Goal: Task Accomplishment & Management: Complete application form

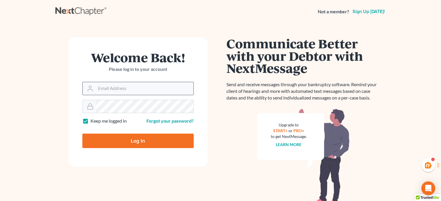
click at [141, 82] on div at bounding box center [137, 88] width 111 height 13
click at [139, 88] on input "Email Address" at bounding box center [145, 88] width 98 height 13
type input "[PERSON_NAME][EMAIL_ADDRESS][DOMAIN_NAME]"
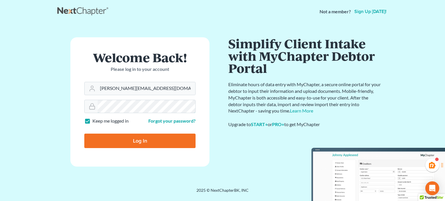
click at [84, 134] on input "Log In" at bounding box center [139, 141] width 111 height 14
type input "Thinking..."
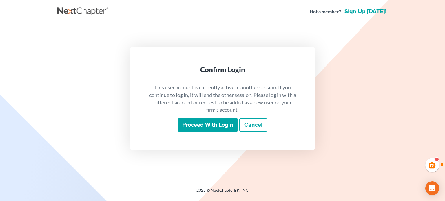
click at [204, 128] on input "Proceed with login" at bounding box center [208, 125] width 60 height 13
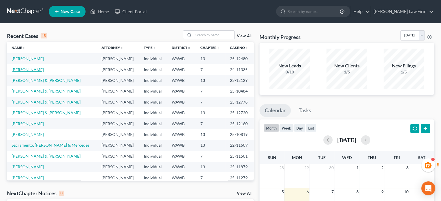
click at [26, 72] on link "[PERSON_NAME]" at bounding box center [28, 69] width 32 height 5
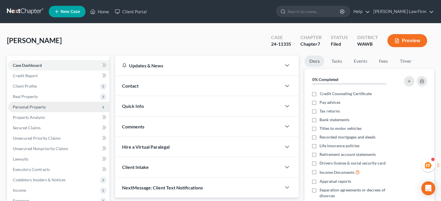
click at [35, 105] on span "Personal Property" at bounding box center [29, 107] width 33 height 5
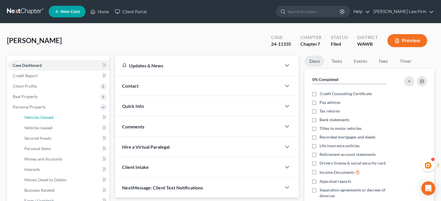
click at [41, 118] on span "Vehicles Owned" at bounding box center [38, 117] width 29 height 5
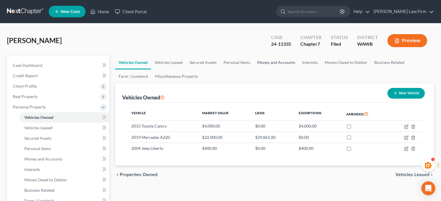
click at [283, 64] on link "Money and Accounts" at bounding box center [276, 63] width 45 height 14
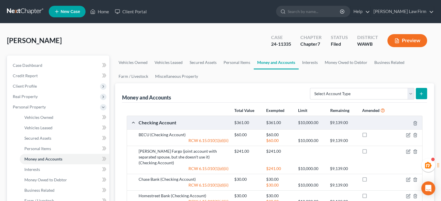
scroll to position [96, 0]
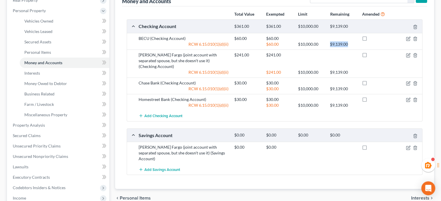
drag, startPoint x: 328, startPoint y: 43, endPoint x: 349, endPoint y: 43, distance: 21.2
click at [349, 43] on div "$9,139.00" at bounding box center [343, 44] width 32 height 6
copy div "$9,139.00"
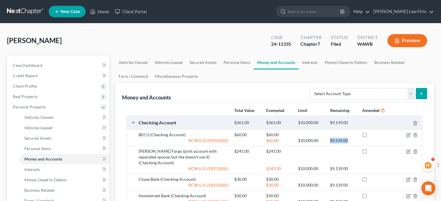
click at [32, 14] on link at bounding box center [25, 11] width 37 height 10
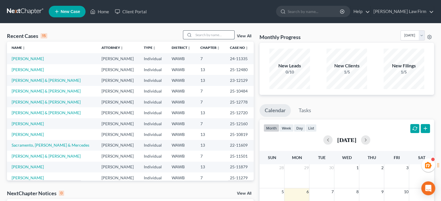
click at [210, 33] on input "search" at bounding box center [214, 35] width 41 height 8
type input "[PERSON_NAME]"
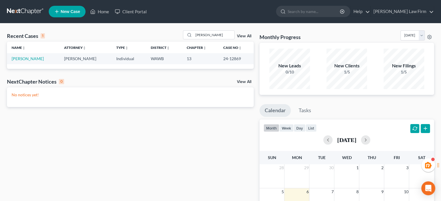
click at [16, 62] on td "[PERSON_NAME]" at bounding box center [33, 58] width 52 height 11
click at [17, 61] on link "[PERSON_NAME]" at bounding box center [28, 58] width 32 height 5
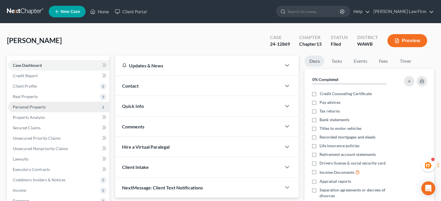
click at [58, 106] on span "Personal Property" at bounding box center [58, 107] width 101 height 10
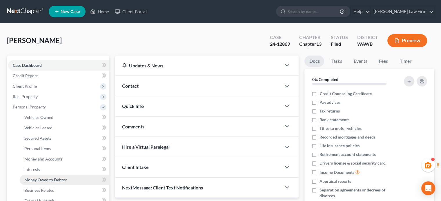
click at [59, 177] on link "Money Owed to Debtor" at bounding box center [65, 180] width 90 height 10
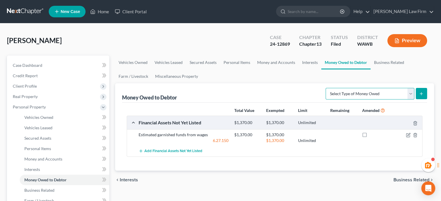
click at [346, 92] on select "Select Type of Money Owed Accounts Receivable Alimony Child Support Claims Agai…" at bounding box center [369, 94] width 89 height 12
select select "claims_against_third_parties"
click at [327, 88] on select "Select Type of Money Owed Accounts Receivable Alimony Child Support Claims Agai…" at bounding box center [369, 94] width 89 height 12
click at [424, 96] on button "submit" at bounding box center [421, 93] width 11 height 11
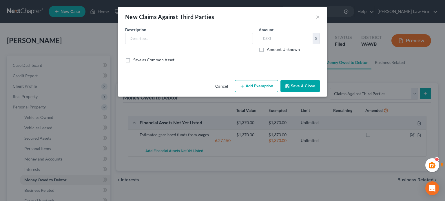
click at [153, 45] on div "Description *" at bounding box center [189, 40] width 134 height 26
click at [159, 37] on input "text" at bounding box center [188, 38] width 127 height 11
type input "P"
type input "C"
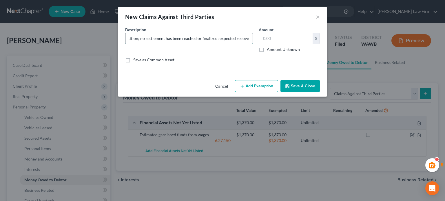
scroll to position [0, 199]
type input "[PERSON_NAME] has consulted a personal injury attorney regarding a car accident…"
click at [263, 55] on div "Description * [PERSON_NAME] has consulted a personal injury attorney regarding …" at bounding box center [222, 47] width 201 height 41
click at [263, 54] on div "Description * [PERSON_NAME] has consulted a personal injury attorney regarding …" at bounding box center [222, 47] width 201 height 41
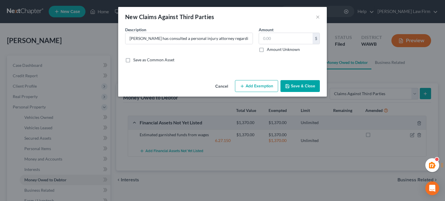
click at [267, 52] on label "Amount Unknown" at bounding box center [283, 50] width 33 height 6
click at [269, 50] on input "Amount Unknown" at bounding box center [271, 49] width 4 height 4
checkbox input "true"
type input "0.00"
click at [265, 83] on button "Add Exemption" at bounding box center [256, 86] width 43 height 12
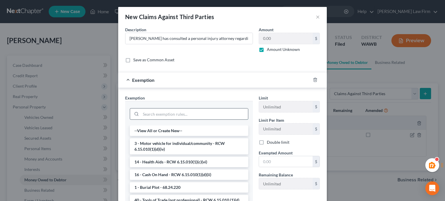
click at [175, 113] on input "search" at bounding box center [194, 114] width 107 height 11
click at [144, 36] on input "[PERSON_NAME] has consulted a personal injury attorney regarding a car accident…" at bounding box center [188, 38] width 127 height 11
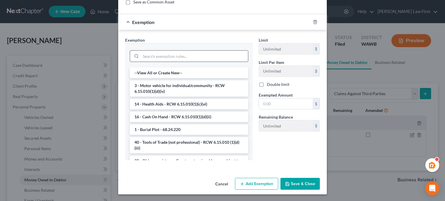
click at [150, 55] on input "search" at bounding box center [194, 56] width 107 height 11
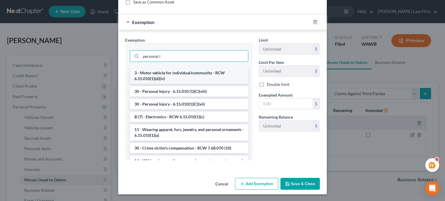
scroll to position [29, 0]
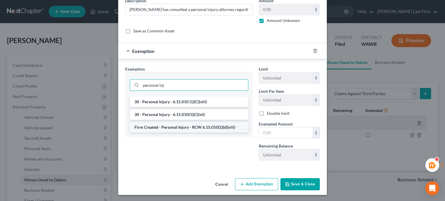
type input "personal inj"
click at [176, 128] on li "Firm Created - Personal Injury - RCW 6.15.010(1)(d)(viii)" at bounding box center [189, 127] width 119 height 10
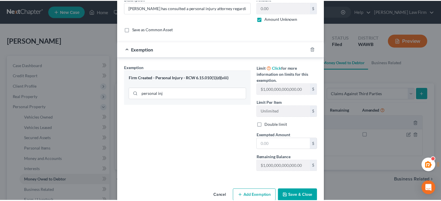
scroll to position [42, 0]
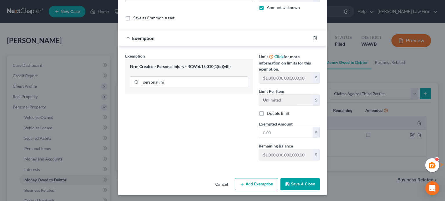
click at [293, 185] on button "Save & Close" at bounding box center [299, 184] width 39 height 12
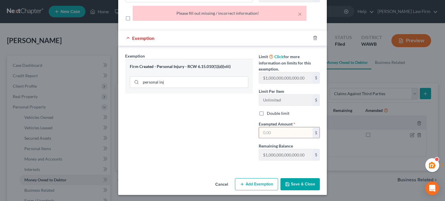
click at [277, 136] on input "text" at bounding box center [286, 132] width 54 height 11
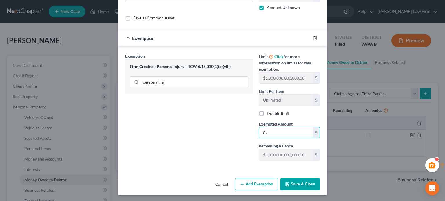
type input "0"
click at [236, 147] on div "Exemption Set must be selected for CA. Exemption * Firm Created - Personal Inju…" at bounding box center [189, 109] width 134 height 112
click at [289, 183] on button "Save & Close" at bounding box center [299, 184] width 39 height 12
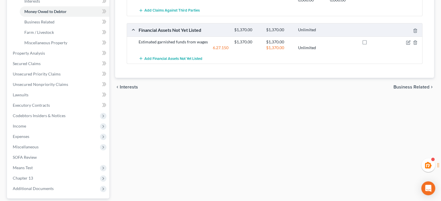
scroll to position [193, 0]
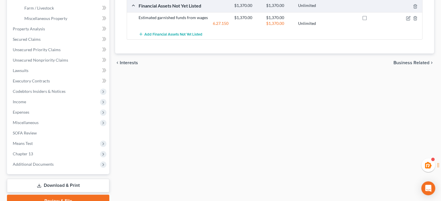
drag, startPoint x: 72, startPoint y: 183, endPoint x: 75, endPoint y: 183, distance: 3.2
click at [72, 183] on link "Download & Print" at bounding box center [58, 186] width 102 height 14
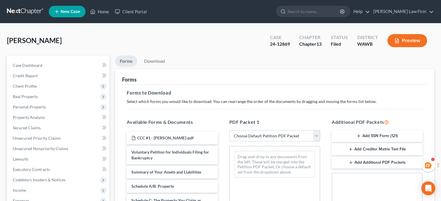
click at [257, 135] on select "Choose Default Petition PDF Packet Complete Bankruptcy Petition (all forms and …" at bounding box center [274, 136] width 91 height 12
select select "2"
click at [229, 130] on select "Choose Default Petition PDF Packet Complete Bankruptcy Petition (all forms and …" at bounding box center [274, 136] width 91 height 12
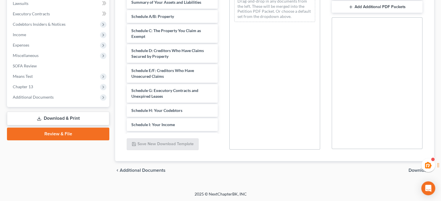
scroll to position [59, 0]
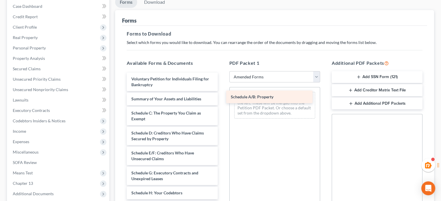
drag, startPoint x: 164, startPoint y: 110, endPoint x: 263, endPoint y: 95, distance: 100.6
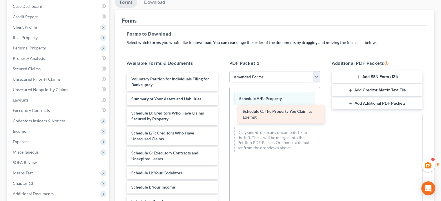
drag, startPoint x: 159, startPoint y: 115, endPoint x: 270, endPoint y: 113, distance: 111.3
click at [222, 114] on div "Schedule C: The Property You Claim as Exempt Voluntary Petition for Individuals…" at bounding box center [172, 202] width 100 height 258
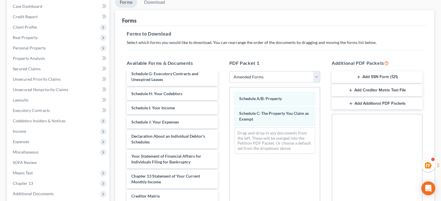
scroll to position [81, 0]
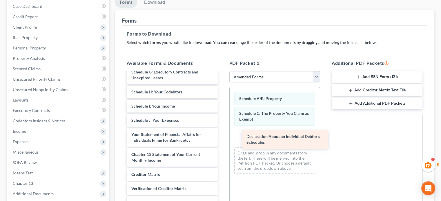
drag, startPoint x: 168, startPoint y: 134, endPoint x: 283, endPoint y: 137, distance: 115.1
click at [222, 137] on div "Declaration About an Individual Debtor's Schedules Voluntary Petition for Indiv…" at bounding box center [172, 111] width 100 height 238
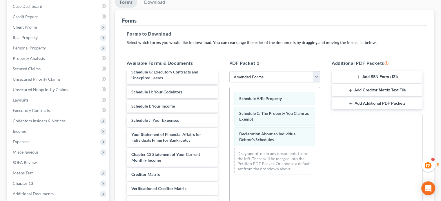
scroll to position [156, 0]
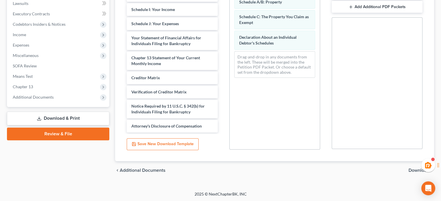
click at [413, 166] on div "chevron_left Additional Documents Download chevron_right" at bounding box center [274, 170] width 319 height 19
click at [413, 169] on span "Download" at bounding box center [418, 170] width 21 height 5
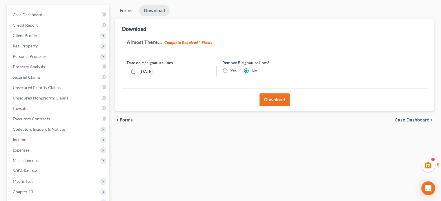
scroll to position [0, 0]
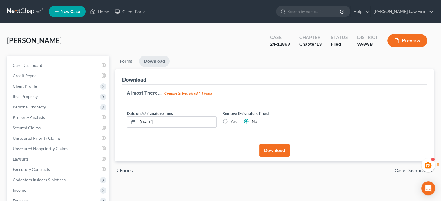
click at [276, 155] on button "Download" at bounding box center [274, 150] width 30 height 13
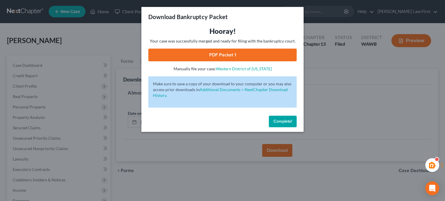
click at [213, 56] on link "PDF Packet 1" at bounding box center [222, 55] width 148 height 13
click at [281, 123] on span "Complete!" at bounding box center [283, 121] width 19 height 5
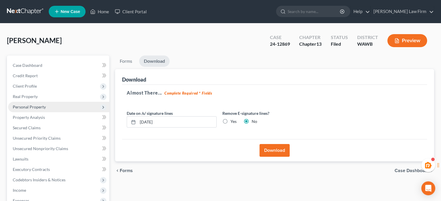
click at [36, 109] on span "Personal Property" at bounding box center [29, 107] width 33 height 5
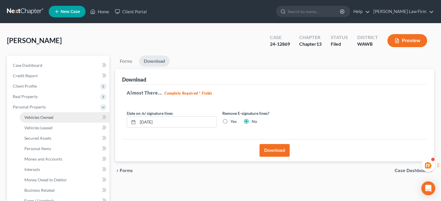
click at [35, 114] on link "Vehicles Owned" at bounding box center [65, 117] width 90 height 10
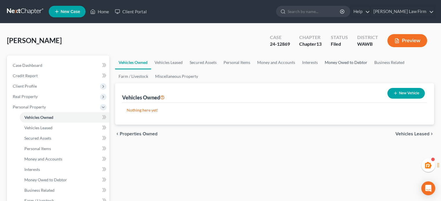
click at [326, 61] on link "Money Owed to Debtor" at bounding box center [346, 63] width 50 height 14
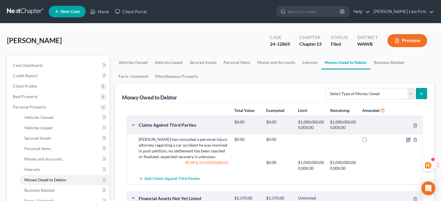
click at [409, 140] on icon "button" at bounding box center [408, 140] width 5 height 5
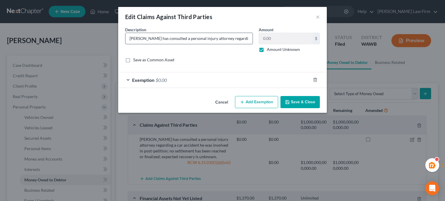
click at [157, 40] on input "[PERSON_NAME] has consulted a personal injury attorney regarding a car accident…" at bounding box center [188, 38] width 127 height 11
type input "[PERSON_NAME] has hired a personal injury attorney regarding a car accident he …"
click at [297, 100] on button "Save & Close" at bounding box center [299, 102] width 39 height 12
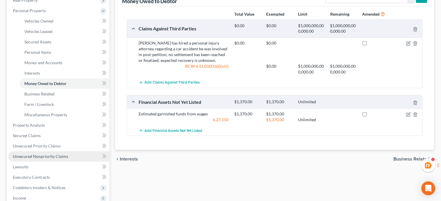
scroll to position [193, 0]
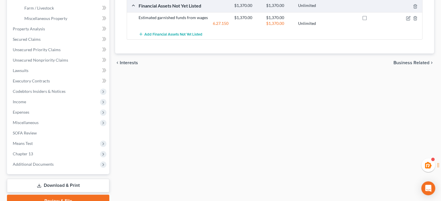
click at [59, 183] on link "Download & Print" at bounding box center [58, 186] width 102 height 14
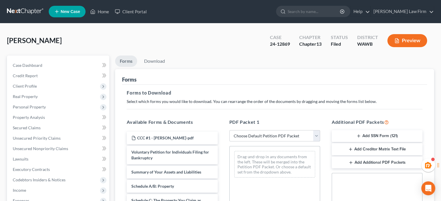
click at [288, 138] on select "Choose Default Petition PDF Packet Complete Bankruptcy Petition (all forms and …" at bounding box center [274, 136] width 91 height 12
select select "2"
click at [229, 130] on select "Choose Default Petition PDF Packet Complete Bankruptcy Petition (all forms and …" at bounding box center [274, 136] width 91 height 12
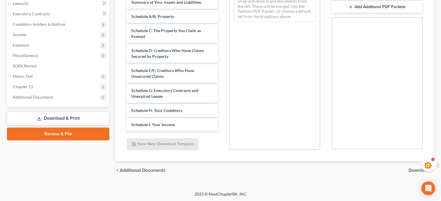
click at [412, 171] on span "Download" at bounding box center [418, 170] width 21 height 5
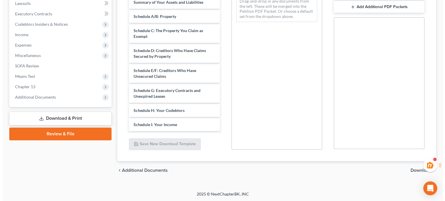
scroll to position [116, 0]
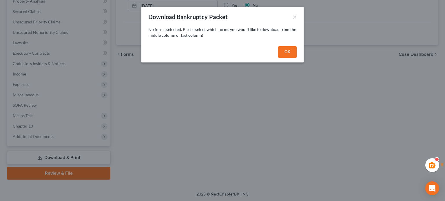
click at [292, 60] on div "OK" at bounding box center [222, 53] width 162 height 19
click at [292, 57] on button "OK" at bounding box center [287, 52] width 19 height 12
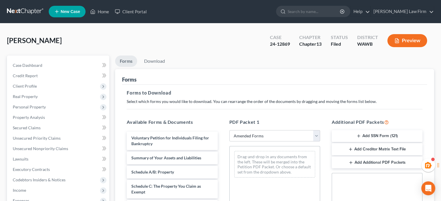
scroll to position [96, 0]
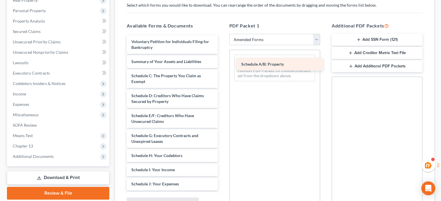
drag, startPoint x: 175, startPoint y: 76, endPoint x: 285, endPoint y: 65, distance: 110.4
click at [222, 65] on div "Schedule A/B: Property Voluntary Petition for Individuals Filing for Bankruptcy…" at bounding box center [172, 174] width 100 height 278
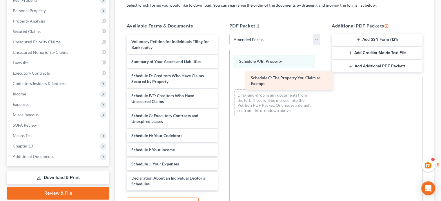
drag, startPoint x: 154, startPoint y: 81, endPoint x: 274, endPoint y: 83, distance: 119.4
click at [222, 83] on div "Schedule C: The Property You Claim as Exempt Voluntary Petition for Individuals…" at bounding box center [172, 164] width 100 height 258
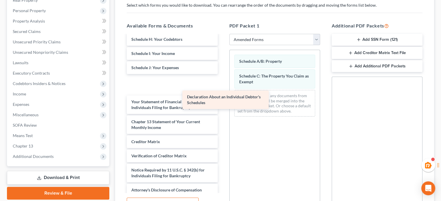
scroll to position [81, 0]
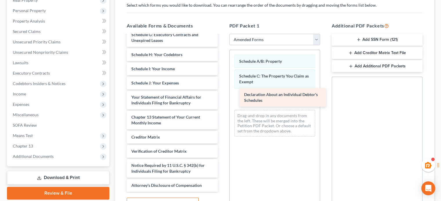
drag, startPoint x: 155, startPoint y: 82, endPoint x: 268, endPoint y: 95, distance: 113.5
click at [222, 95] on div "Declaration About an Individual Debtor's Schedules Voluntary Petition for Indiv…" at bounding box center [172, 73] width 100 height 238
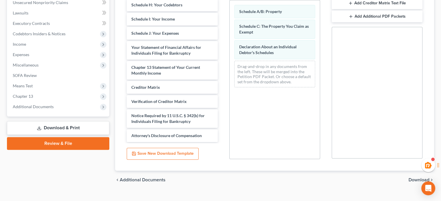
scroll to position [156, 0]
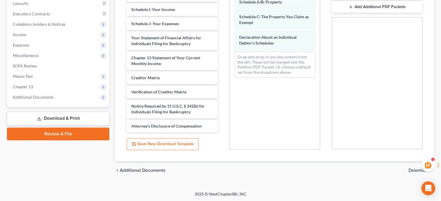
click at [411, 171] on span "Download" at bounding box center [418, 170] width 21 height 5
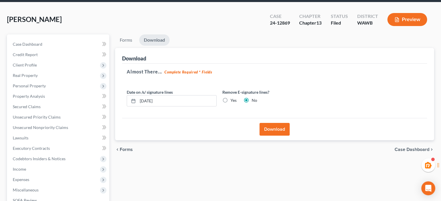
scroll to position [0, 0]
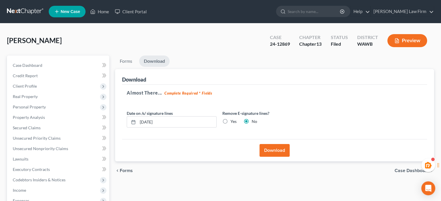
click at [280, 147] on button "Download" at bounding box center [274, 150] width 30 height 13
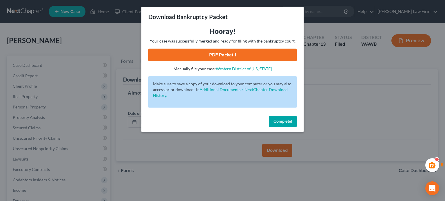
click at [279, 123] on span "Complete!" at bounding box center [283, 121] width 19 height 5
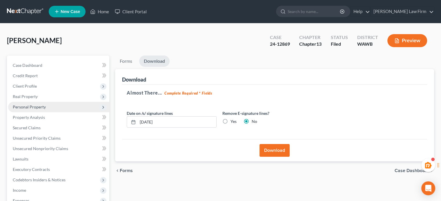
click at [36, 108] on span "Personal Property" at bounding box center [29, 107] width 33 height 5
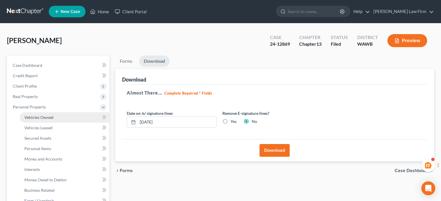
click at [38, 115] on span "Vehicles Owned" at bounding box center [38, 117] width 29 height 5
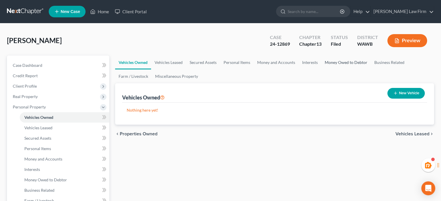
click at [343, 56] on link "Money Owed to Debtor" at bounding box center [346, 63] width 50 height 14
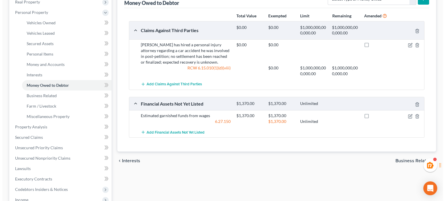
scroll to position [96, 0]
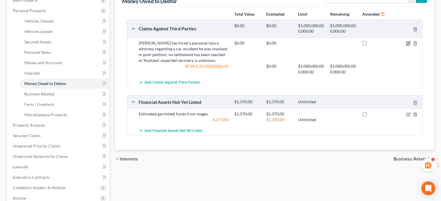
click at [406, 42] on icon "button" at bounding box center [407, 43] width 3 height 3
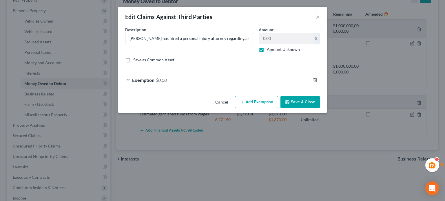
click at [202, 78] on div "Exemption $0.00" at bounding box center [214, 79] width 192 height 15
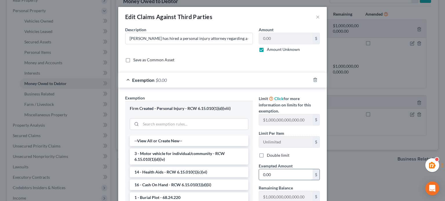
click at [272, 175] on input "0.00" at bounding box center [286, 175] width 54 height 11
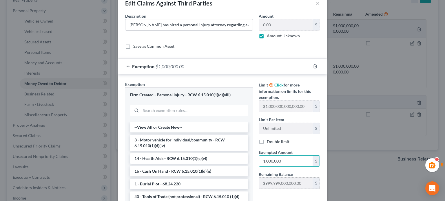
scroll to position [0, 0]
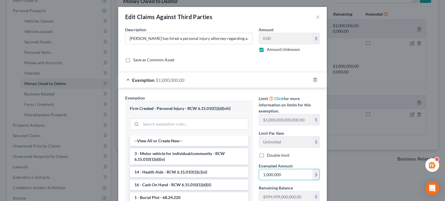
type input "1,000,000"
click at [267, 50] on label "Amount Unknown" at bounding box center [283, 50] width 33 height 6
click at [269, 50] on input "Amount Unknown" at bounding box center [271, 49] width 4 height 4
checkbox input "false"
paste input "$1,000,000,000,00"
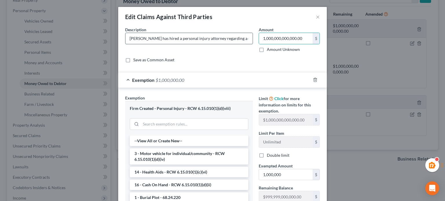
click at [212, 39] on input "[PERSON_NAME] has hired a personal injury attorney regarding a car accident he …" at bounding box center [188, 38] width 127 height 11
click at [227, 39] on input "[PERSON_NAME] has hired a personal injury attorney regarding a car accident he …" at bounding box center [188, 38] width 127 height 11
click at [293, 33] on input "1,000,000,000,000.00" at bounding box center [286, 38] width 54 height 11
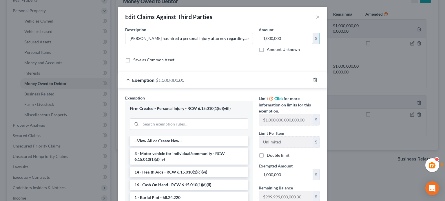
type input "1,000,000"
click at [243, 58] on div "Save as Common Asset" at bounding box center [222, 60] width 195 height 6
click at [225, 45] on div "Description * [PERSON_NAME] has hired a personal injury attorney regarding a ca…" at bounding box center [189, 40] width 134 height 26
click at [228, 39] on input "[PERSON_NAME] has hired a personal injury attorney regarding a car accident he …" at bounding box center [188, 38] width 127 height 11
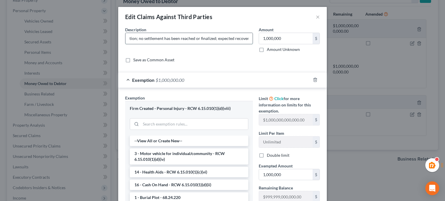
type input "[PERSON_NAME] has hired a personal injury attorney regarding a car accident he …"
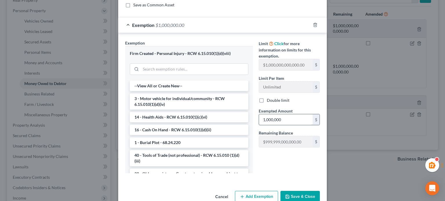
scroll to position [68, 0]
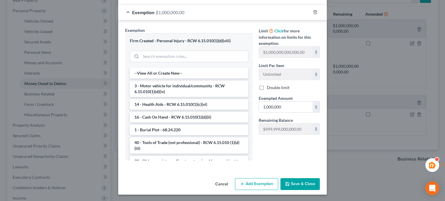
click at [305, 187] on button "Save & Close" at bounding box center [299, 184] width 39 height 12
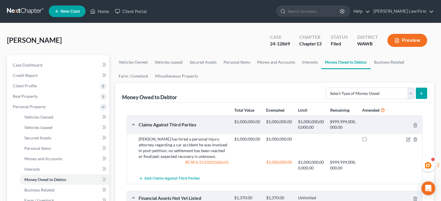
scroll to position [0, 0]
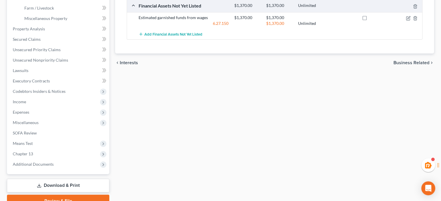
click at [56, 183] on link "Download & Print" at bounding box center [58, 186] width 102 height 14
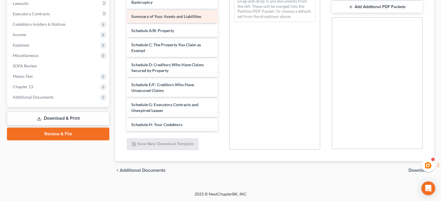
scroll to position [59, 0]
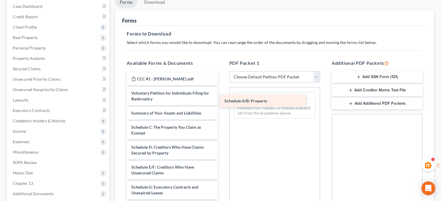
drag, startPoint x: 154, startPoint y: 130, endPoint x: 254, endPoint y: 101, distance: 104.2
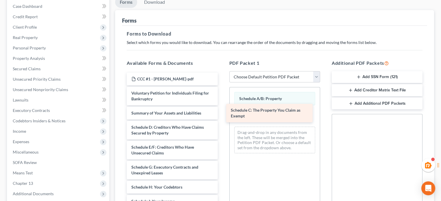
drag, startPoint x: 149, startPoint y: 132, endPoint x: 249, endPoint y: 114, distance: 101.2
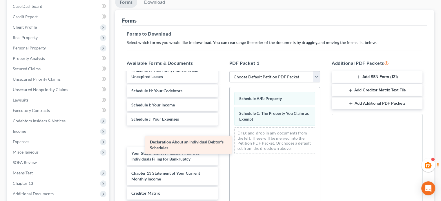
scroll to position [95, 0]
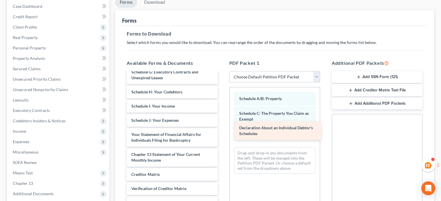
drag, startPoint x: 170, startPoint y: 139, endPoint x: 274, endPoint y: 132, distance: 103.5
click at [222, 132] on div "Declaration About an Individual Debtor's Schedules CCC #1 - [PERSON_NAME]-pdf V…" at bounding box center [172, 103] width 100 height 252
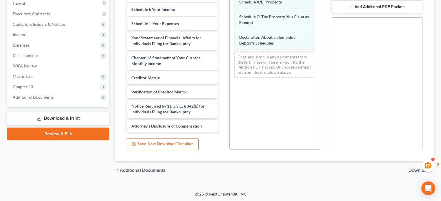
click at [413, 168] on span "Download" at bounding box center [418, 170] width 21 height 5
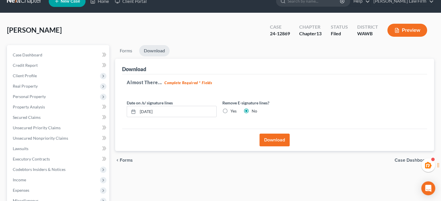
scroll to position [0, 0]
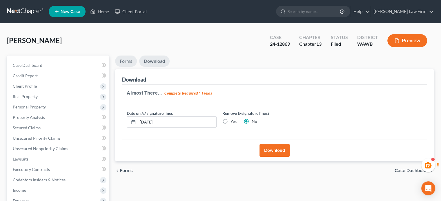
click at [124, 59] on link "Forms" at bounding box center [126, 61] width 22 height 11
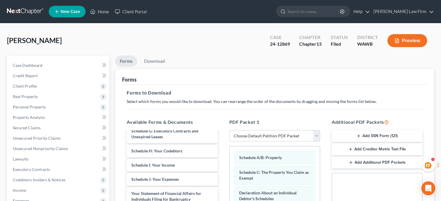
click at [289, 135] on select "Choose Default Petition PDF Packet Complete Bankruptcy Petition (all forms and …" at bounding box center [274, 136] width 91 height 12
select select "2"
click at [229, 130] on select "Choose Default Petition PDF Packet Complete Bankruptcy Petition (all forms and …" at bounding box center [274, 136] width 91 height 12
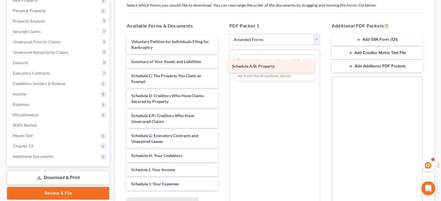
drag, startPoint x: 150, startPoint y: 76, endPoint x: 253, endPoint y: 66, distance: 103.7
click at [222, 66] on div "Schedule A/B: Property Voluntary Petition for Individuals Filing for Bankruptcy…" at bounding box center [172, 174] width 100 height 278
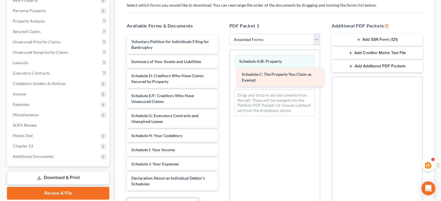
drag, startPoint x: 146, startPoint y: 79, endPoint x: 257, endPoint y: 79, distance: 110.7
click at [222, 79] on div "Schedule C: The Property You Claim as Exempt Voluntary Petition for Individuals…" at bounding box center [172, 164] width 100 height 258
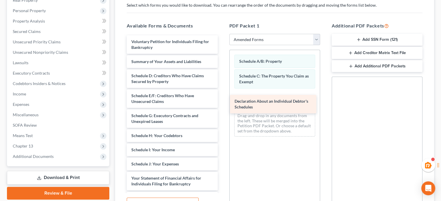
drag, startPoint x: 152, startPoint y: 177, endPoint x: 255, endPoint y: 101, distance: 128.4
click at [222, 101] on div "Declaration About an Individual Debtor's Schedules Voluntary Petition for Indiv…" at bounding box center [172, 154] width 100 height 238
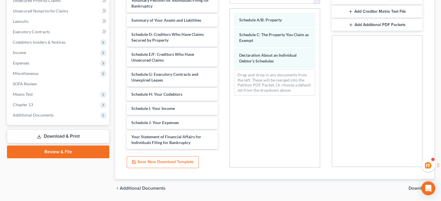
scroll to position [156, 0]
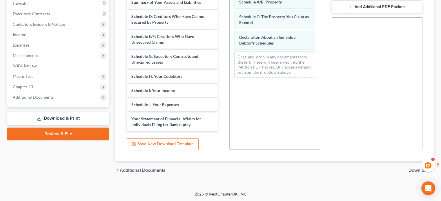
click at [409, 169] on span "Download" at bounding box center [418, 170] width 21 height 5
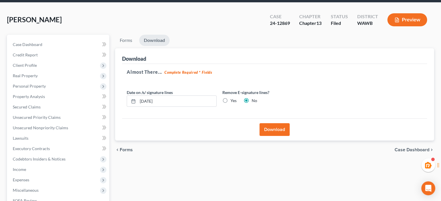
scroll to position [0, 0]
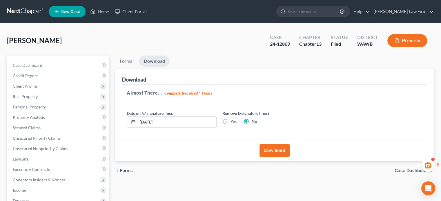
click at [279, 153] on button "Download" at bounding box center [274, 150] width 30 height 13
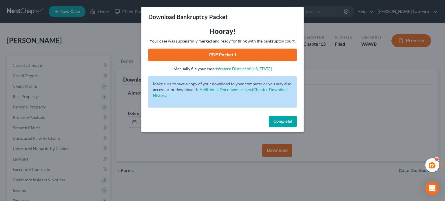
click at [286, 121] on span "Complete!" at bounding box center [283, 121] width 19 height 5
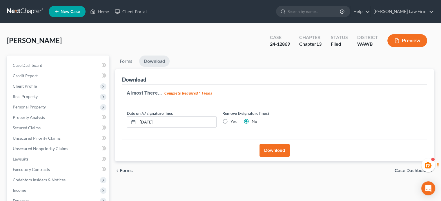
click at [283, 147] on button "Download" at bounding box center [274, 150] width 30 height 13
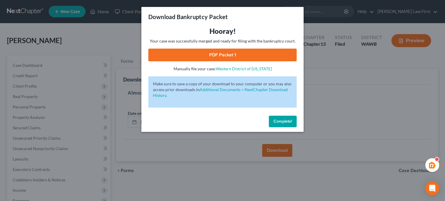
click at [256, 54] on link "PDF Packet 1" at bounding box center [222, 55] width 148 height 13
click at [281, 121] on span "Complete!" at bounding box center [283, 121] width 19 height 5
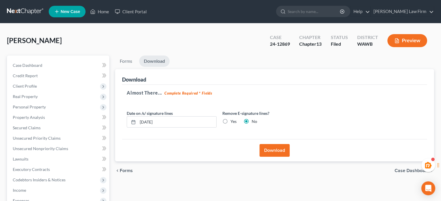
click at [277, 151] on button "Download" at bounding box center [274, 150] width 30 height 13
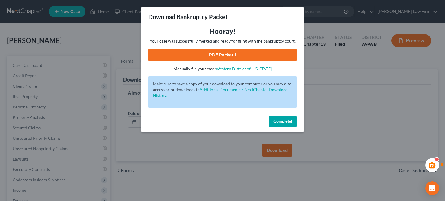
click at [233, 52] on link "PDF Packet 1" at bounding box center [222, 55] width 148 height 13
click at [285, 118] on button "Complete!" at bounding box center [283, 122] width 28 height 12
